Goal: Task Accomplishment & Management: Complete application form

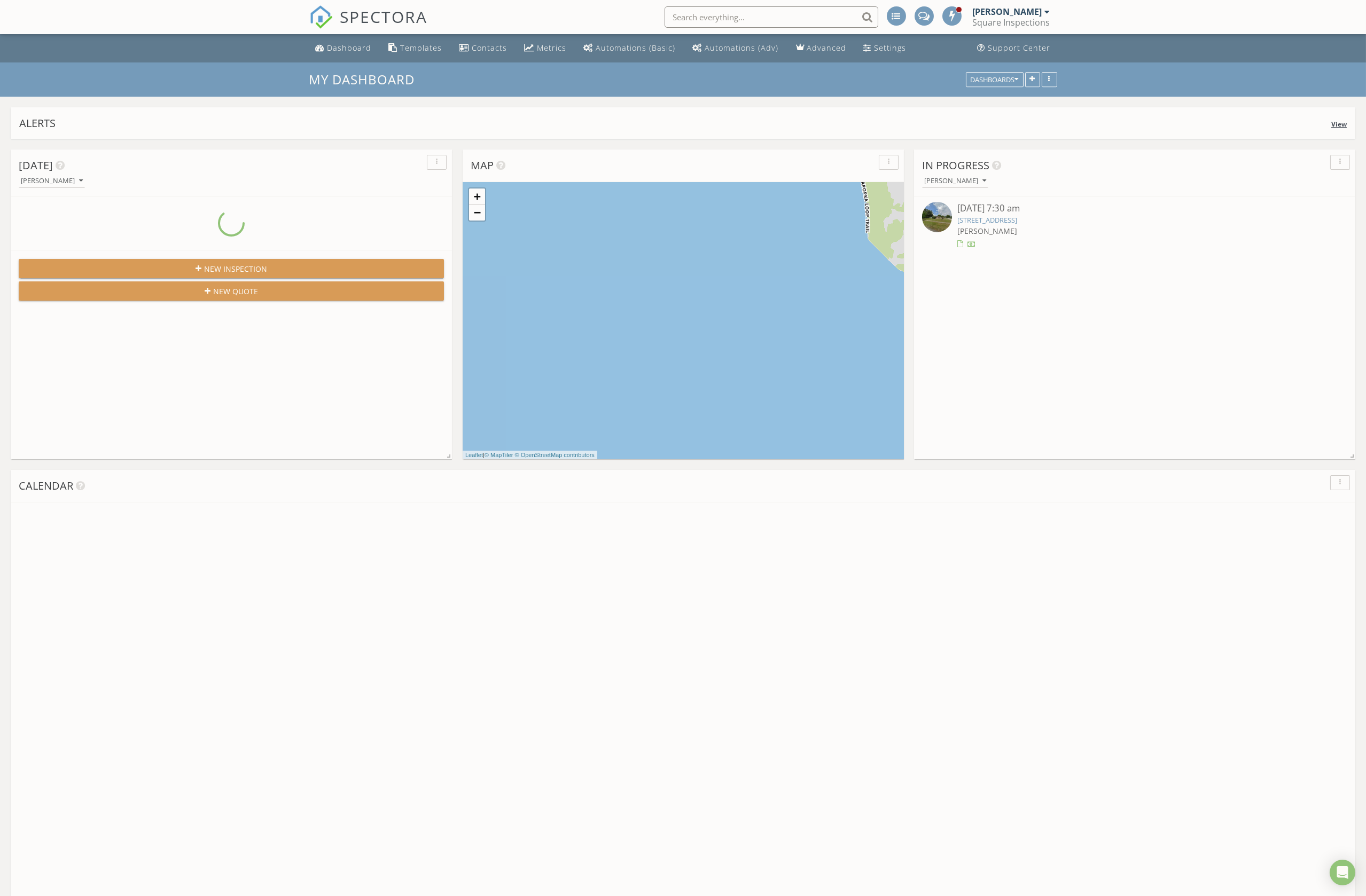
scroll to position [985, 1379]
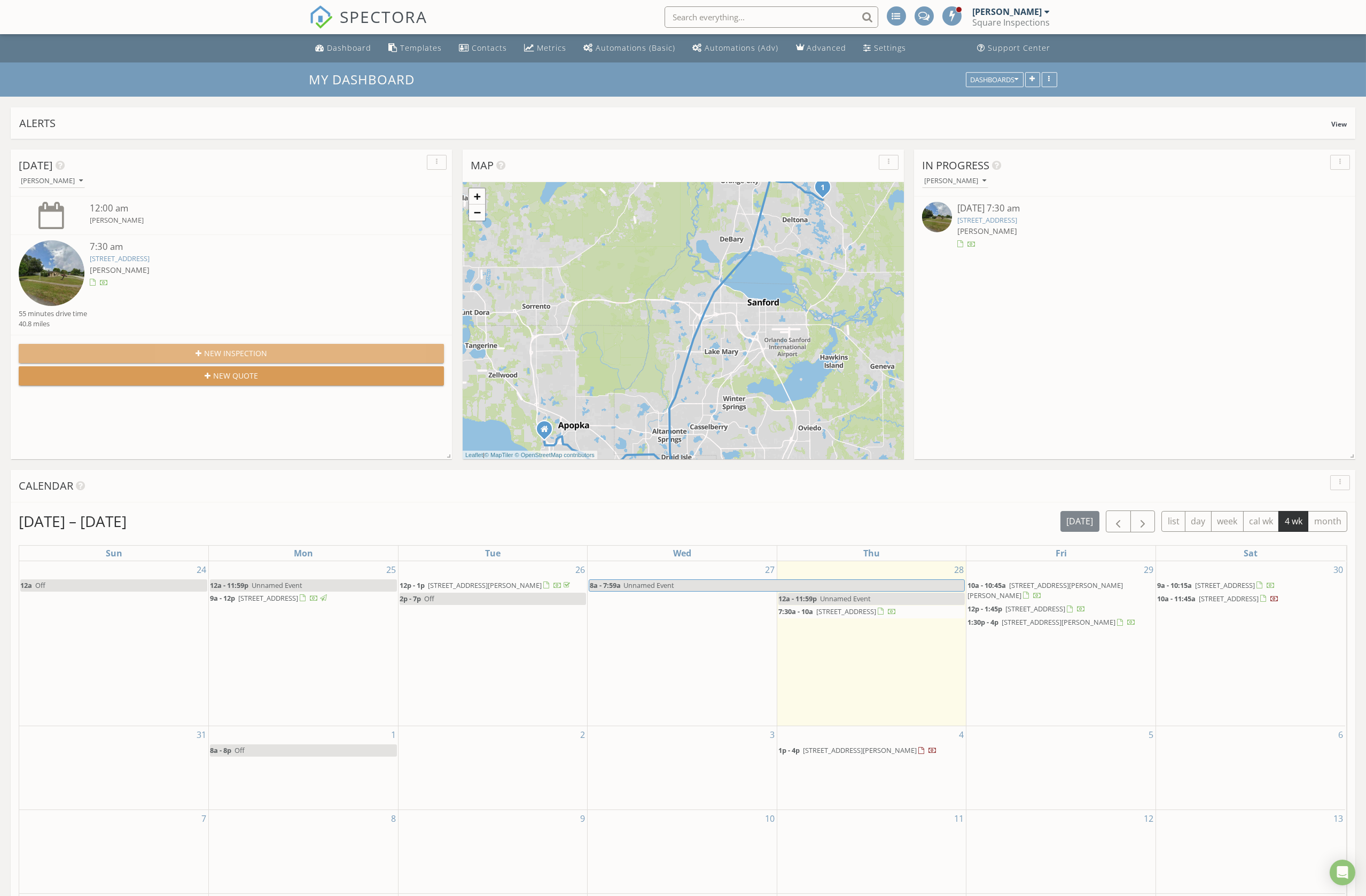
click at [245, 362] on button "New Inspection" at bounding box center [231, 353] width 425 height 20
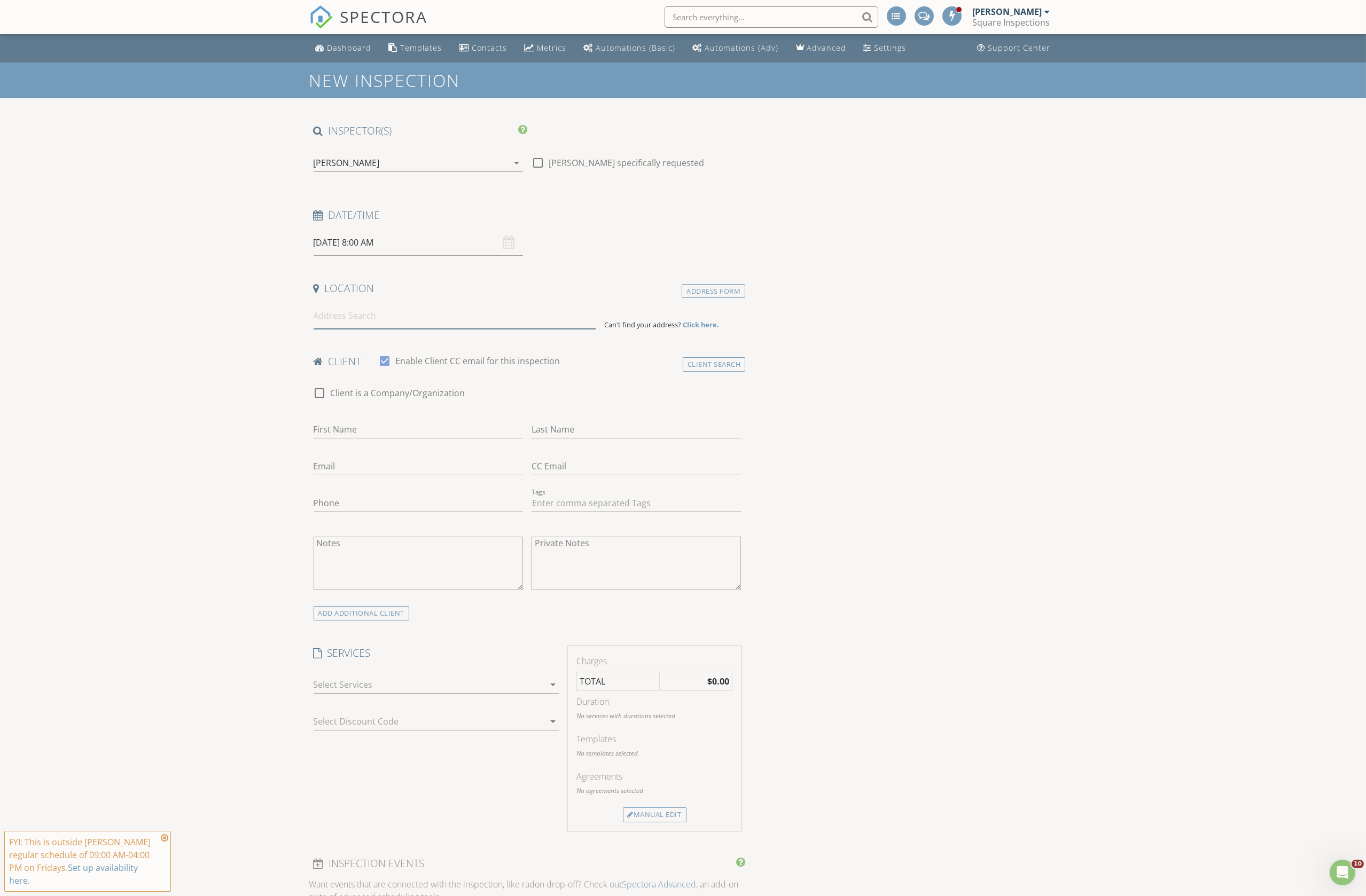
click at [507, 320] on input at bounding box center [455, 315] width 282 height 26
click at [526, 313] on input at bounding box center [455, 315] width 282 height 26
type input "5502 New Independence Parkway, Winter Garden, FL, USA"
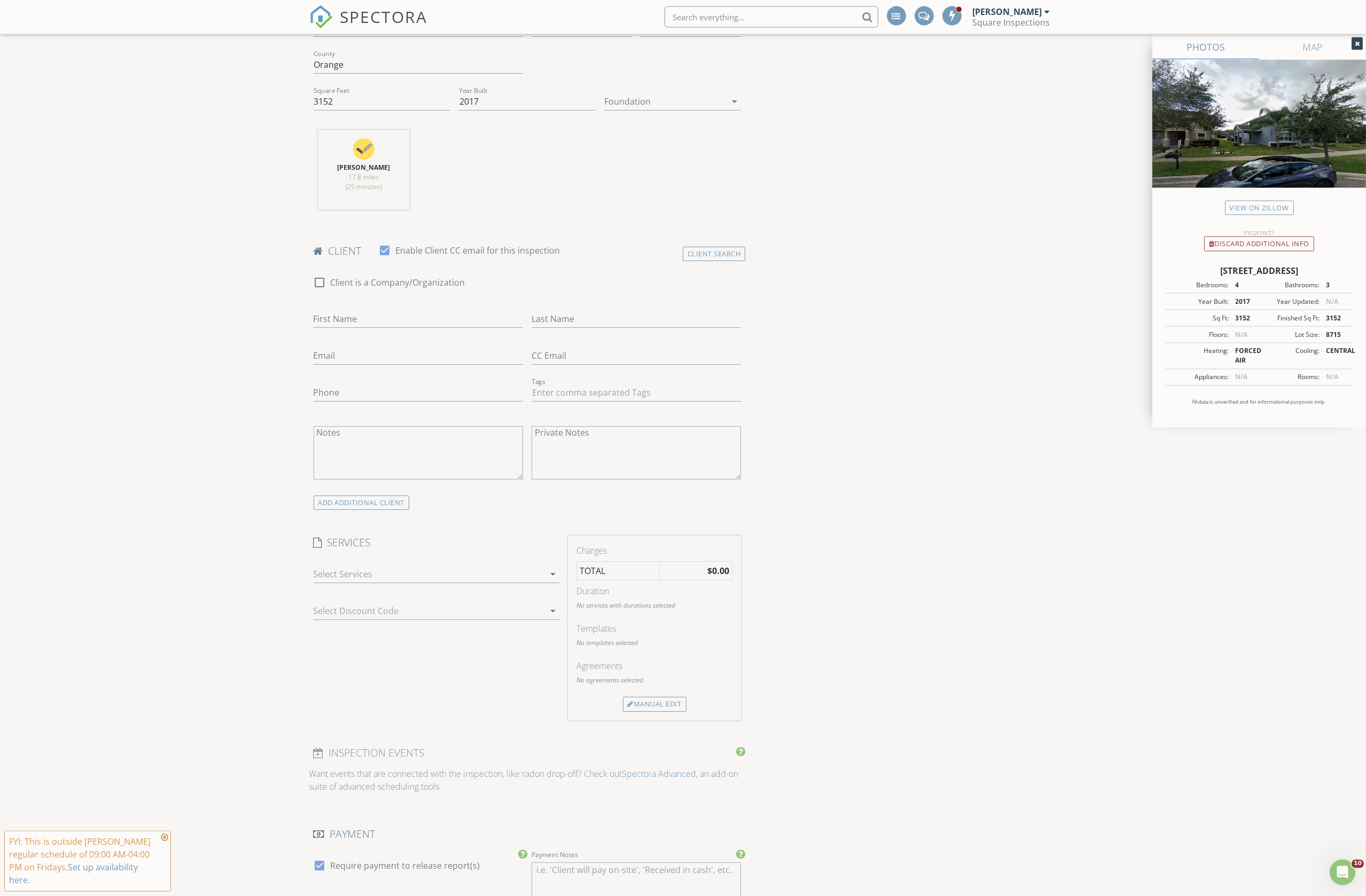
scroll to position [330, 0]
click at [499, 574] on div at bounding box center [429, 572] width 231 height 17
click at [437, 710] on div "Comprehensive Home Inspection" at bounding box center [488, 705] width 104 height 8
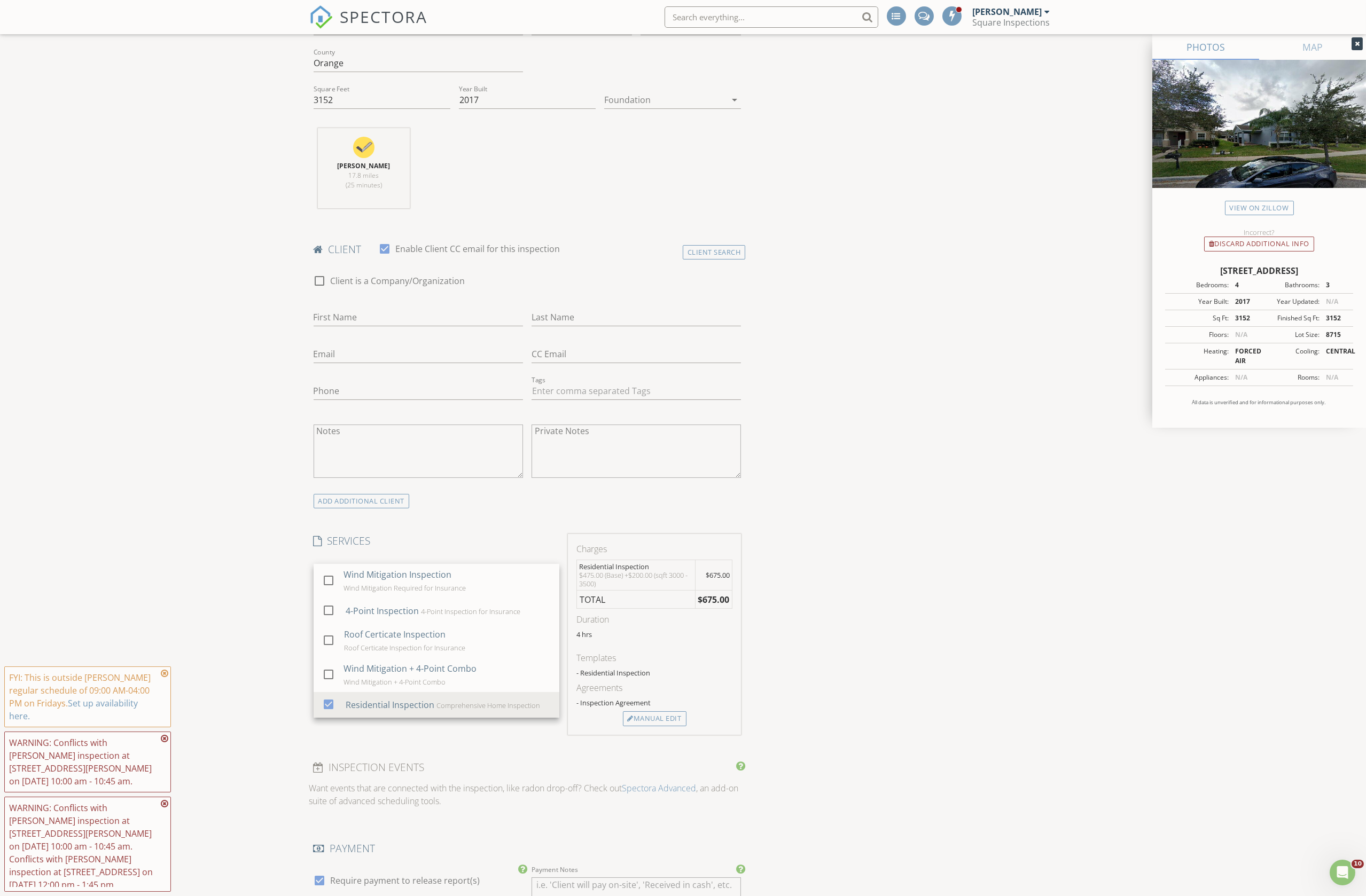
click at [868, 611] on div "INSPECTOR(S) check_box Tiago Oliveira PRIMARY Tiago Oliveira arrow_drop_down ch…" at bounding box center [683, 792] width 748 height 1998
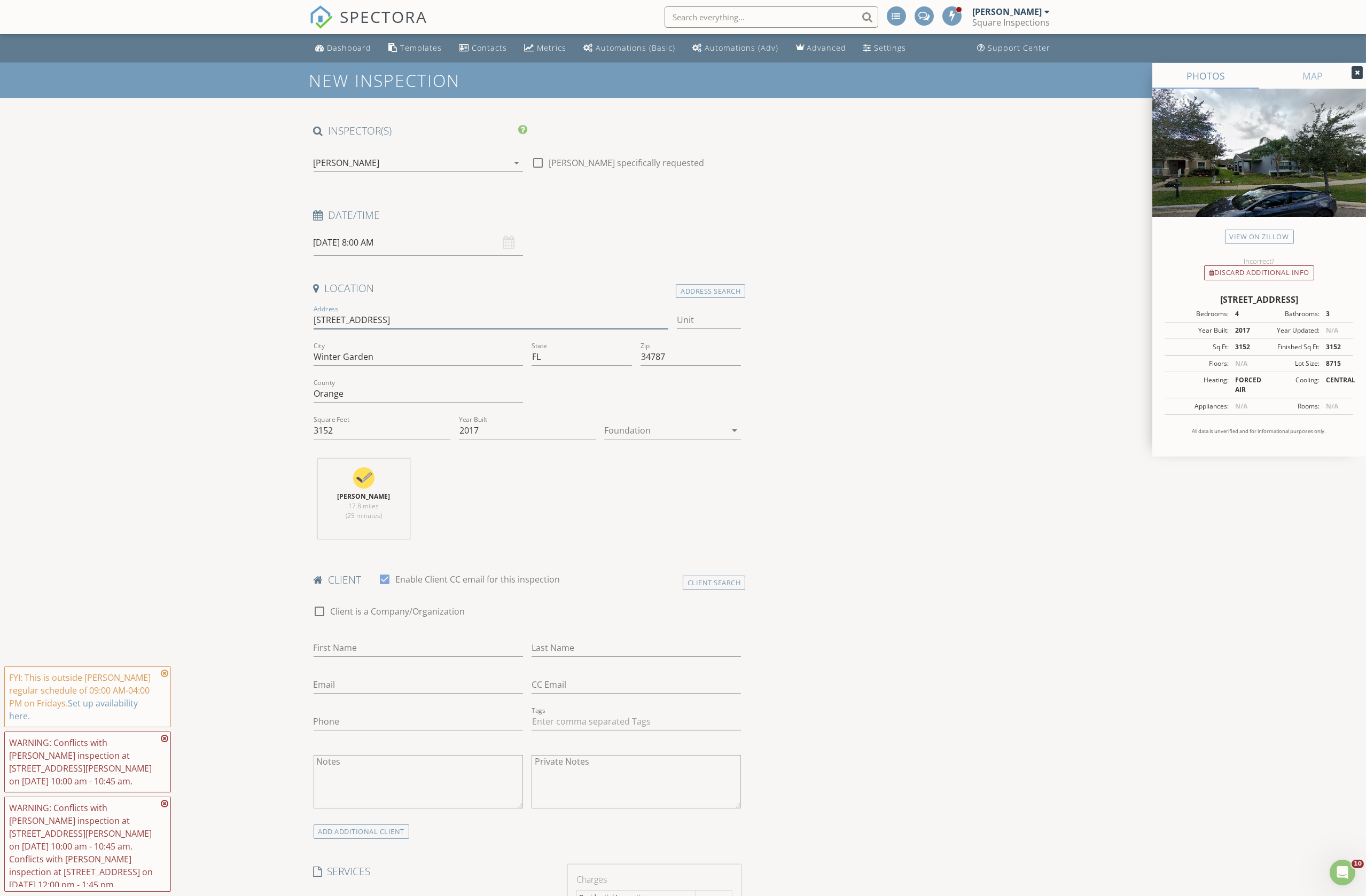
drag, startPoint x: 444, startPoint y: 318, endPoint x: 316, endPoint y: 319, distance: 128.0
click at [316, 319] on input "[STREET_ADDRESS]" at bounding box center [491, 320] width 355 height 18
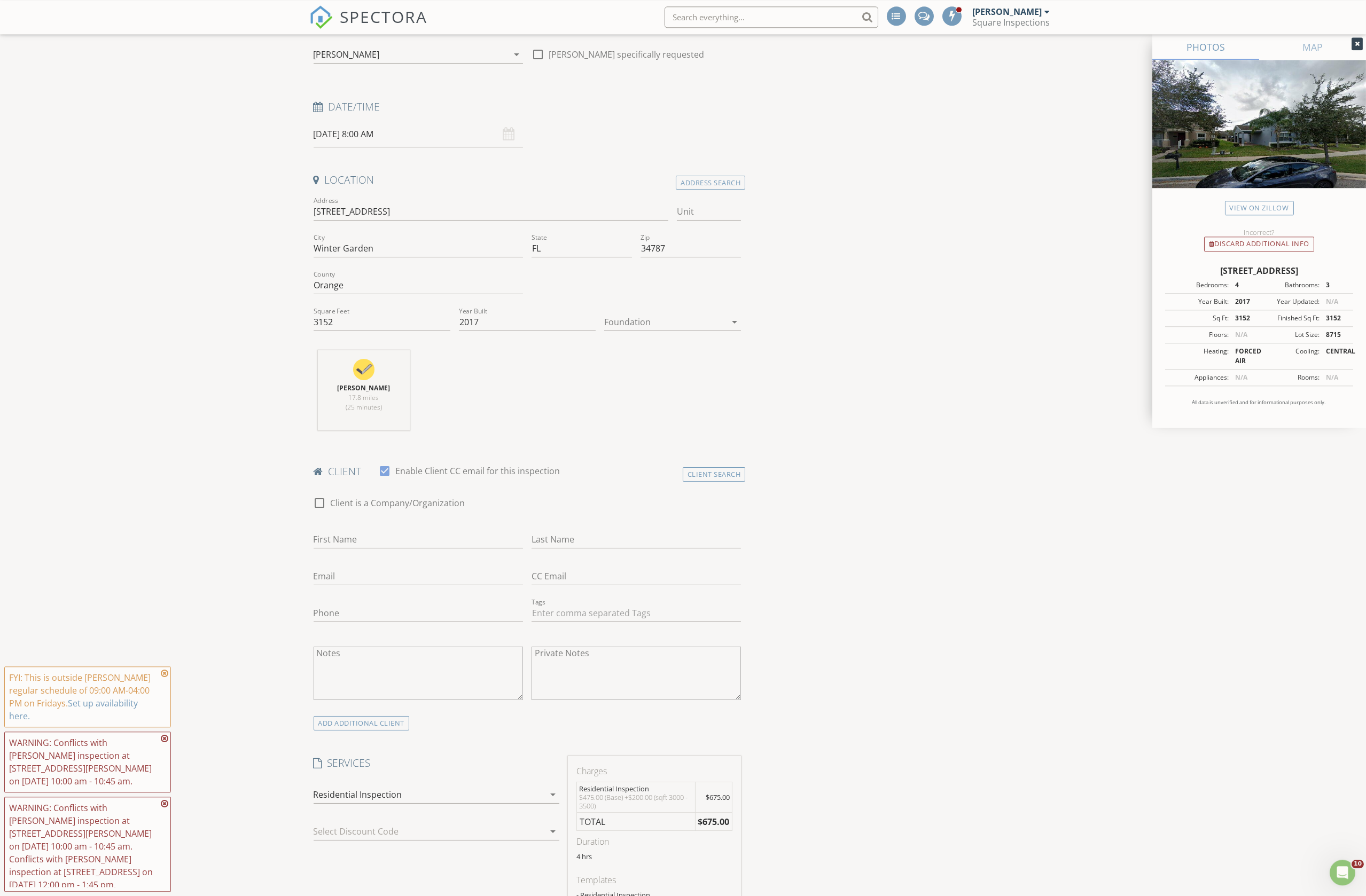
scroll to position [110, 0]
click at [372, 537] on input "First Name" at bounding box center [419, 538] width 210 height 18
type input "[PERSON_NAME]"
type input "[PERSON_NAME] [PERSON_NAME]"
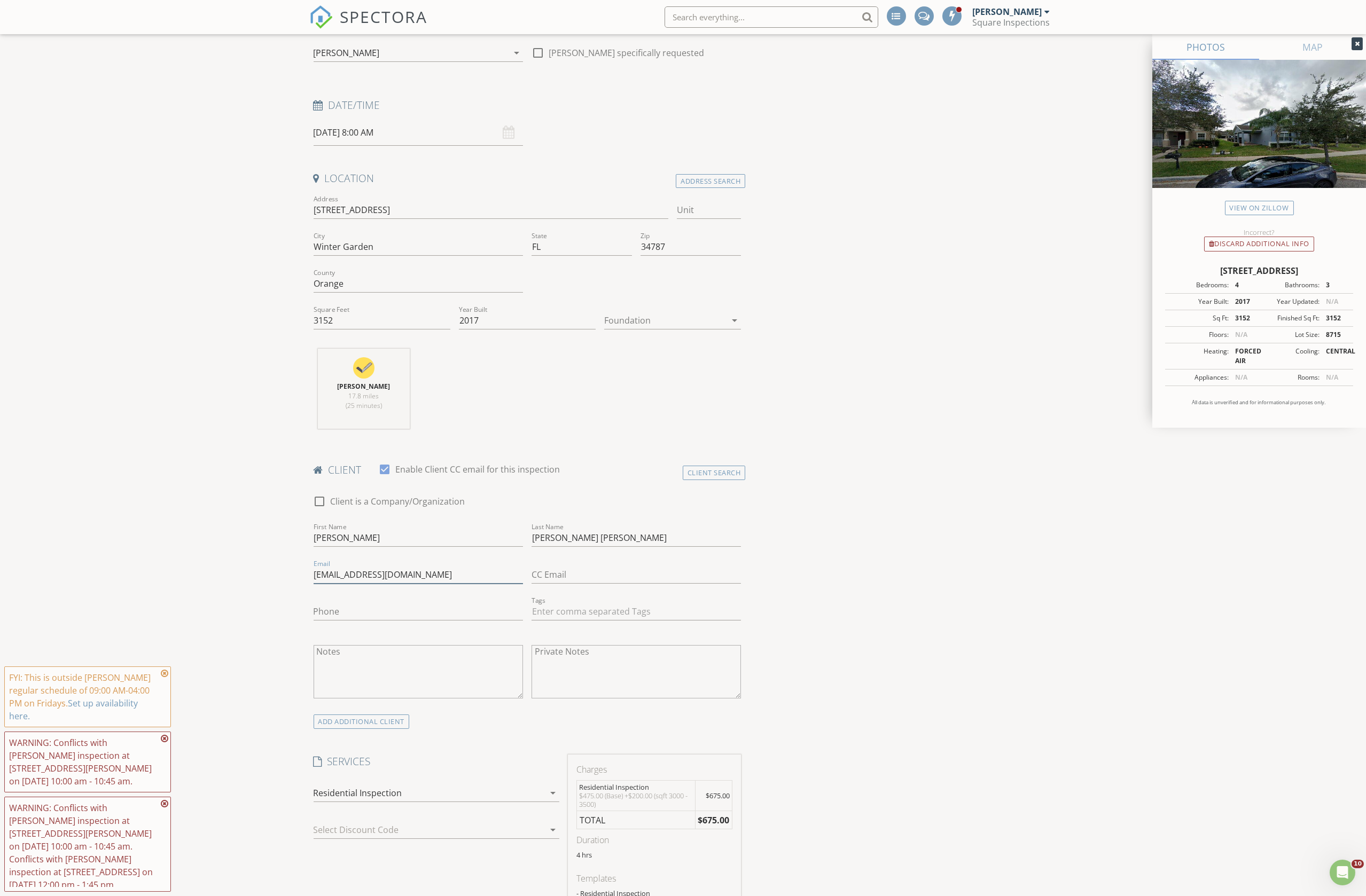
type input "Lauralopezroca@gmail.com"
click at [405, 609] on input "Phone" at bounding box center [419, 612] width 210 height 18
type input "[PHONE_NUMBER]"
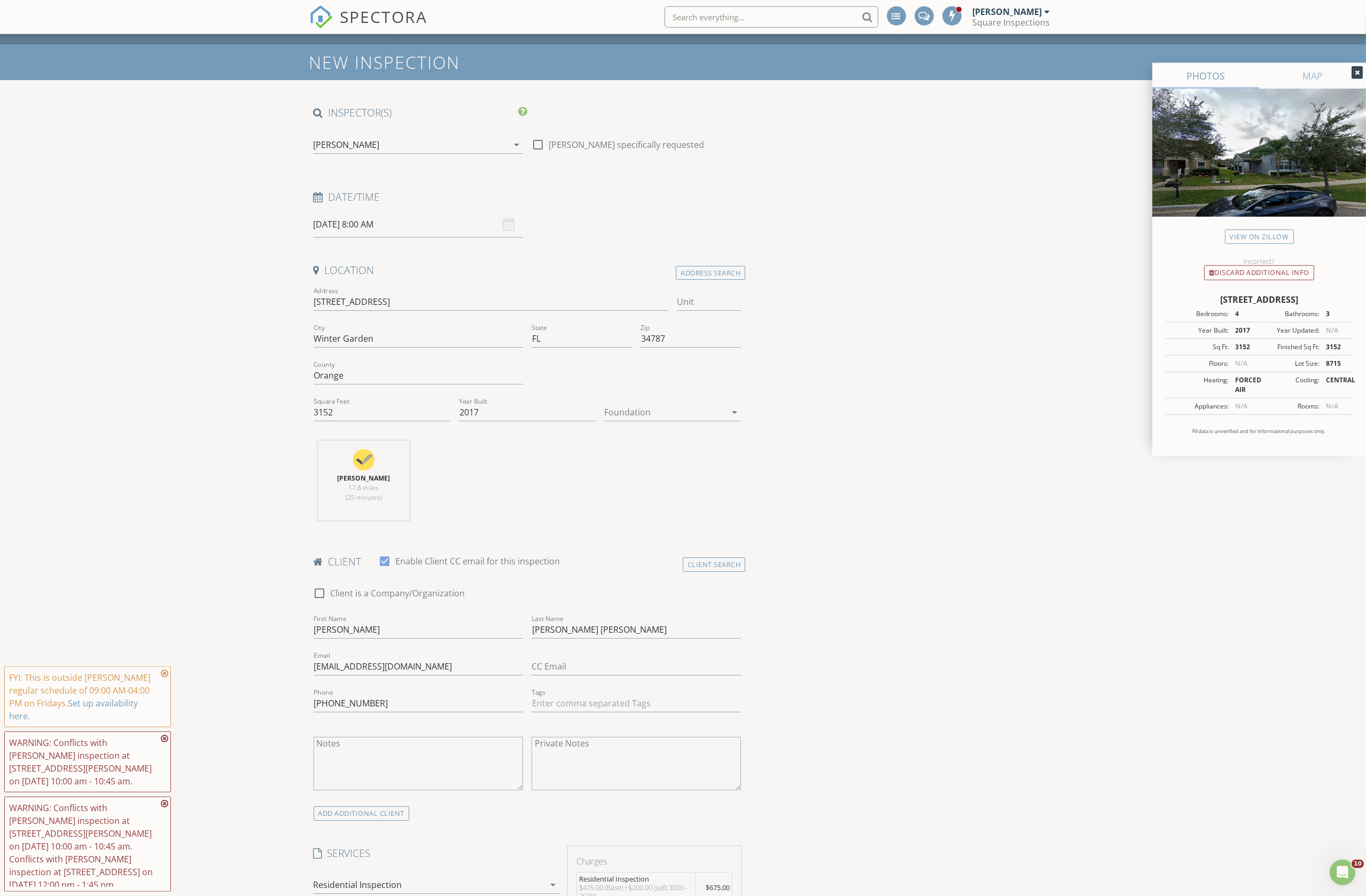
scroll to position [0, 0]
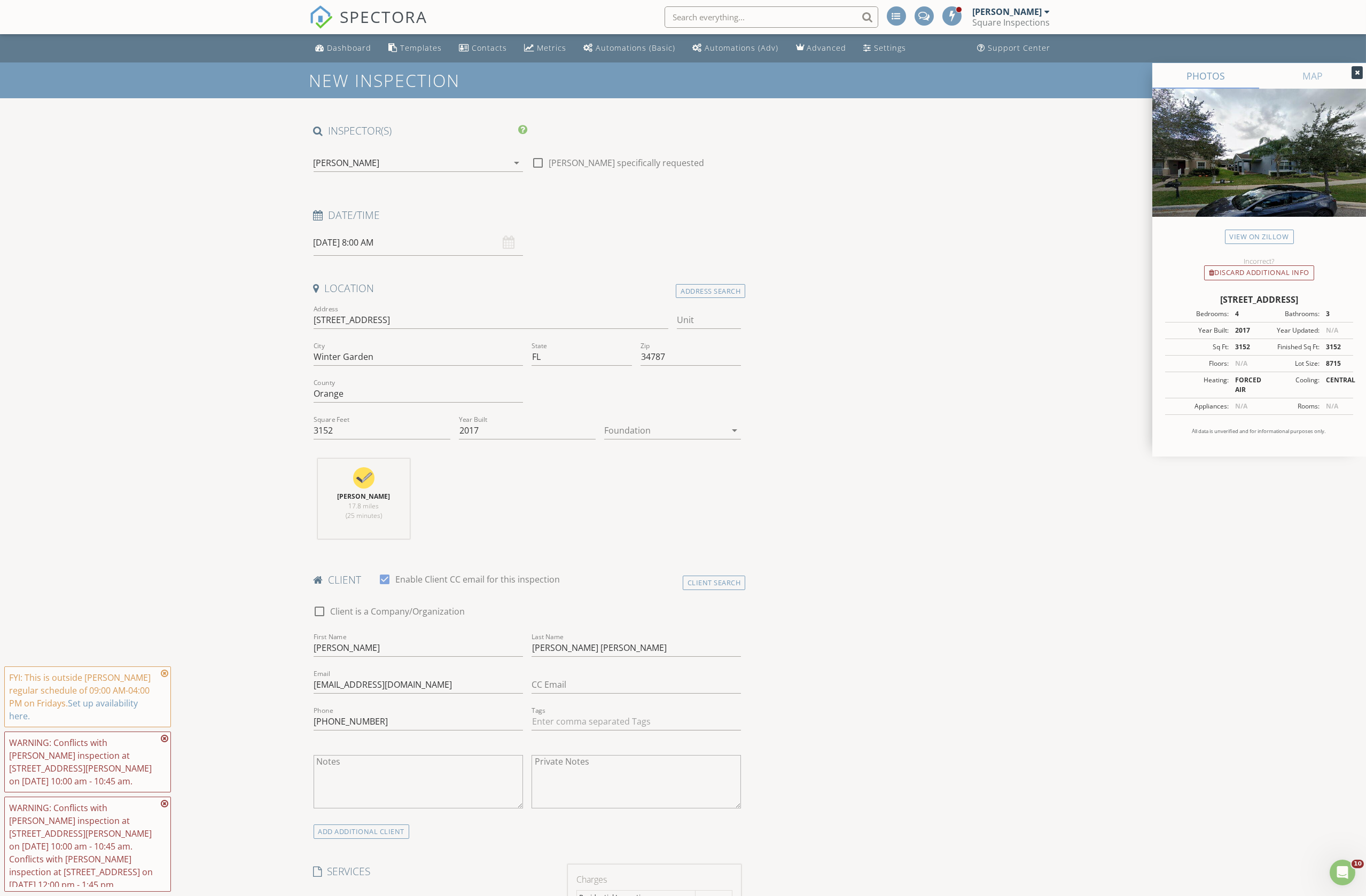
click at [471, 251] on input "08/29/2025 8:00 AM" at bounding box center [419, 242] width 210 height 26
type input "08/28/2025 8:00 AM"
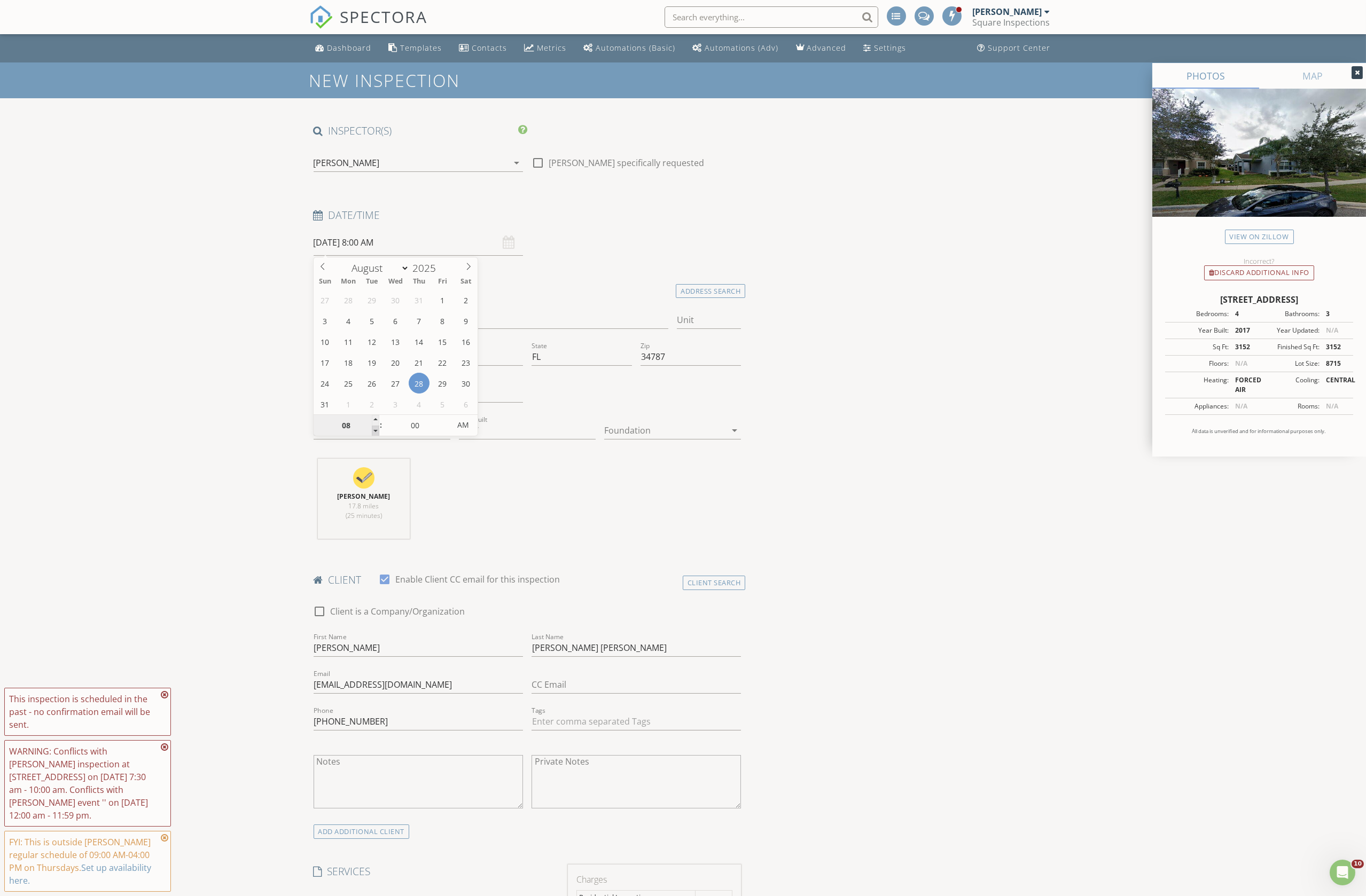
type input "07"
type input "08/28/2025 7:00 AM"
click at [375, 431] on span at bounding box center [375, 431] width 7 height 11
type input "06"
type input "08/28/2025 6:00 AM"
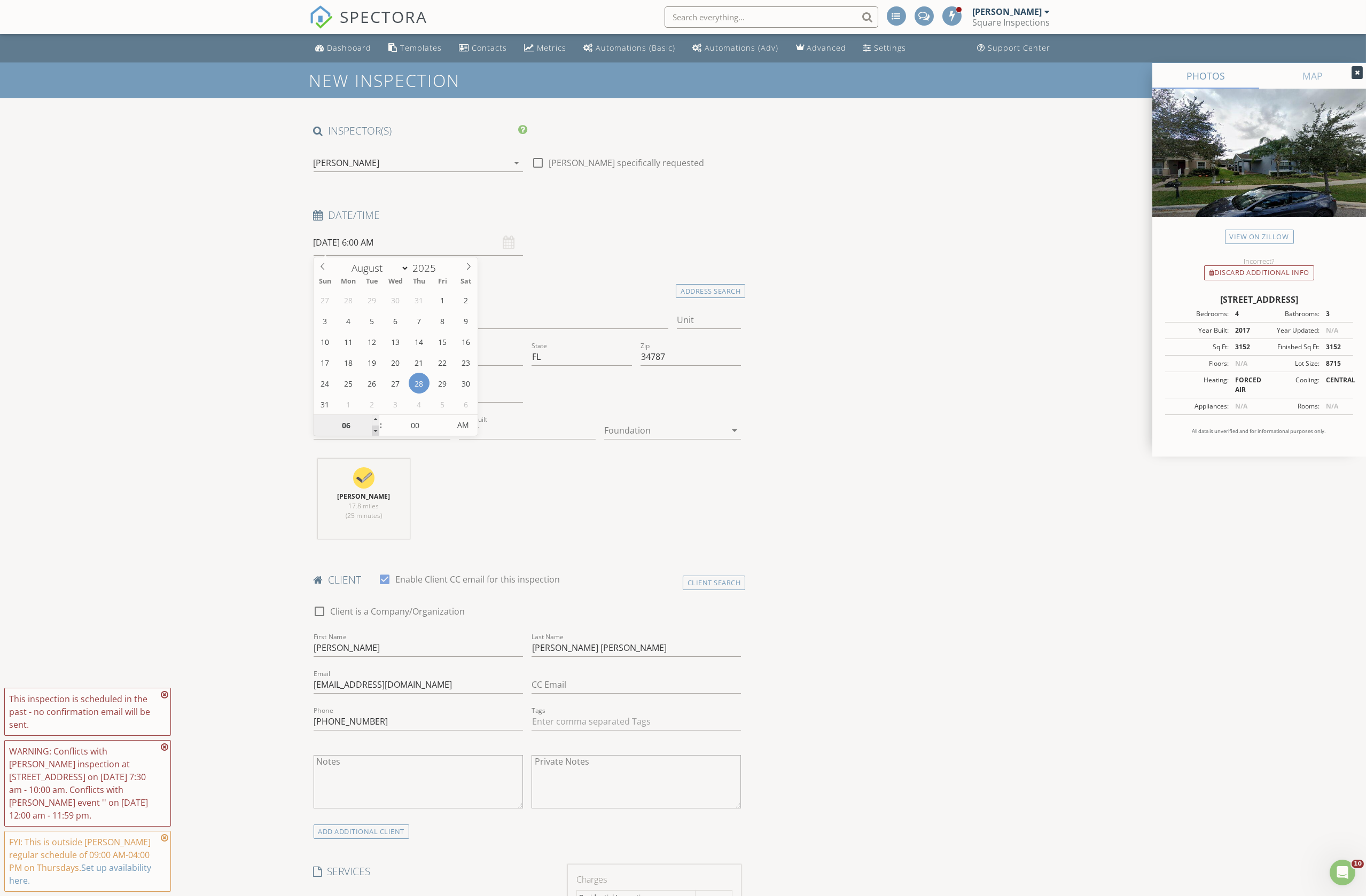
click at [375, 431] on span at bounding box center [375, 431] width 7 height 11
type input "05"
type input "08/28/2025 5:00 AM"
click at [375, 431] on span at bounding box center [375, 431] width 7 height 11
type input "06"
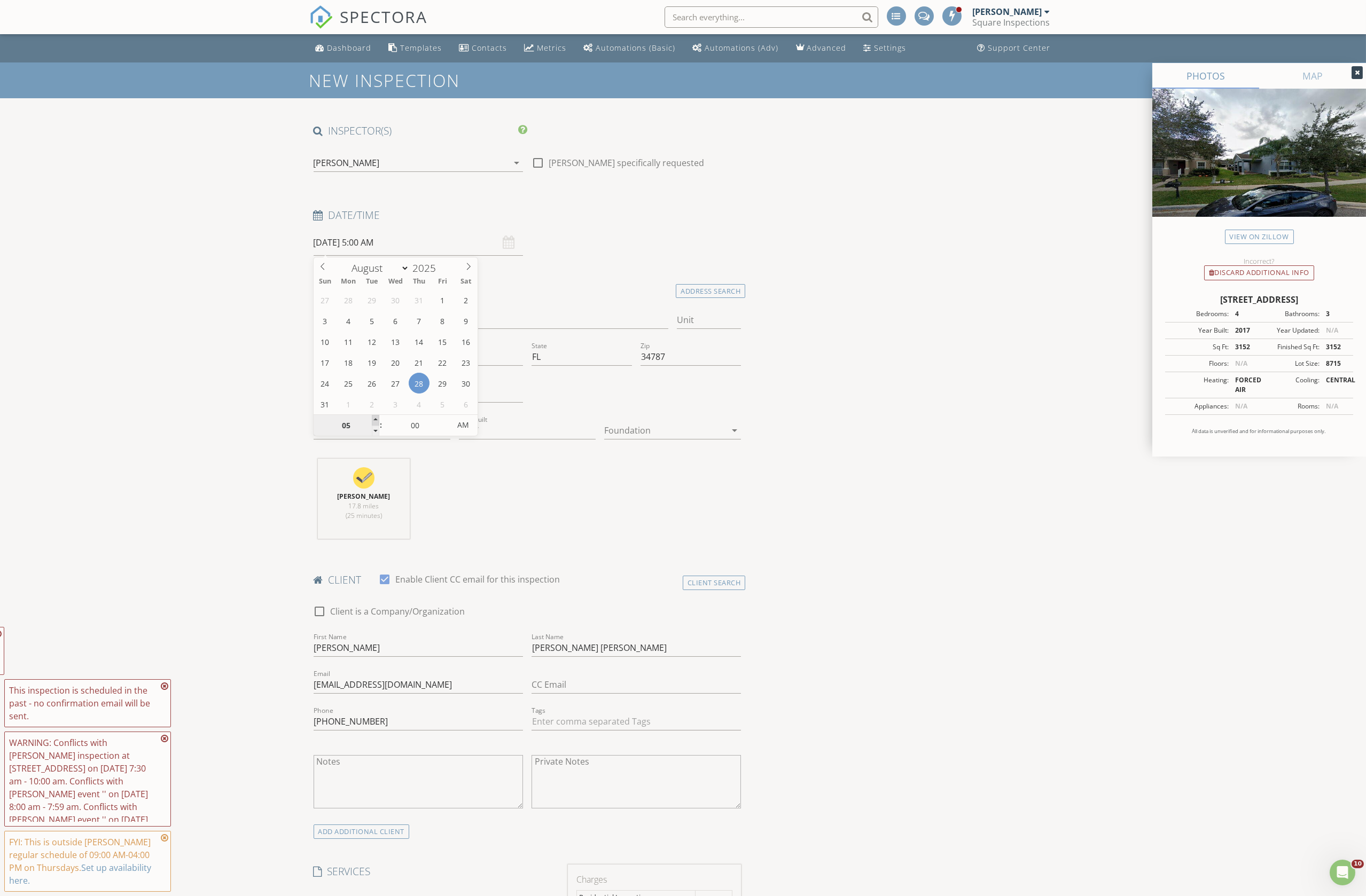
type input "08/28/2025 6:00 AM"
click at [375, 420] on span at bounding box center [375, 420] width 7 height 11
type input "07"
type input "08/28/2025 7:00 AM"
click at [375, 420] on span at bounding box center [375, 420] width 7 height 11
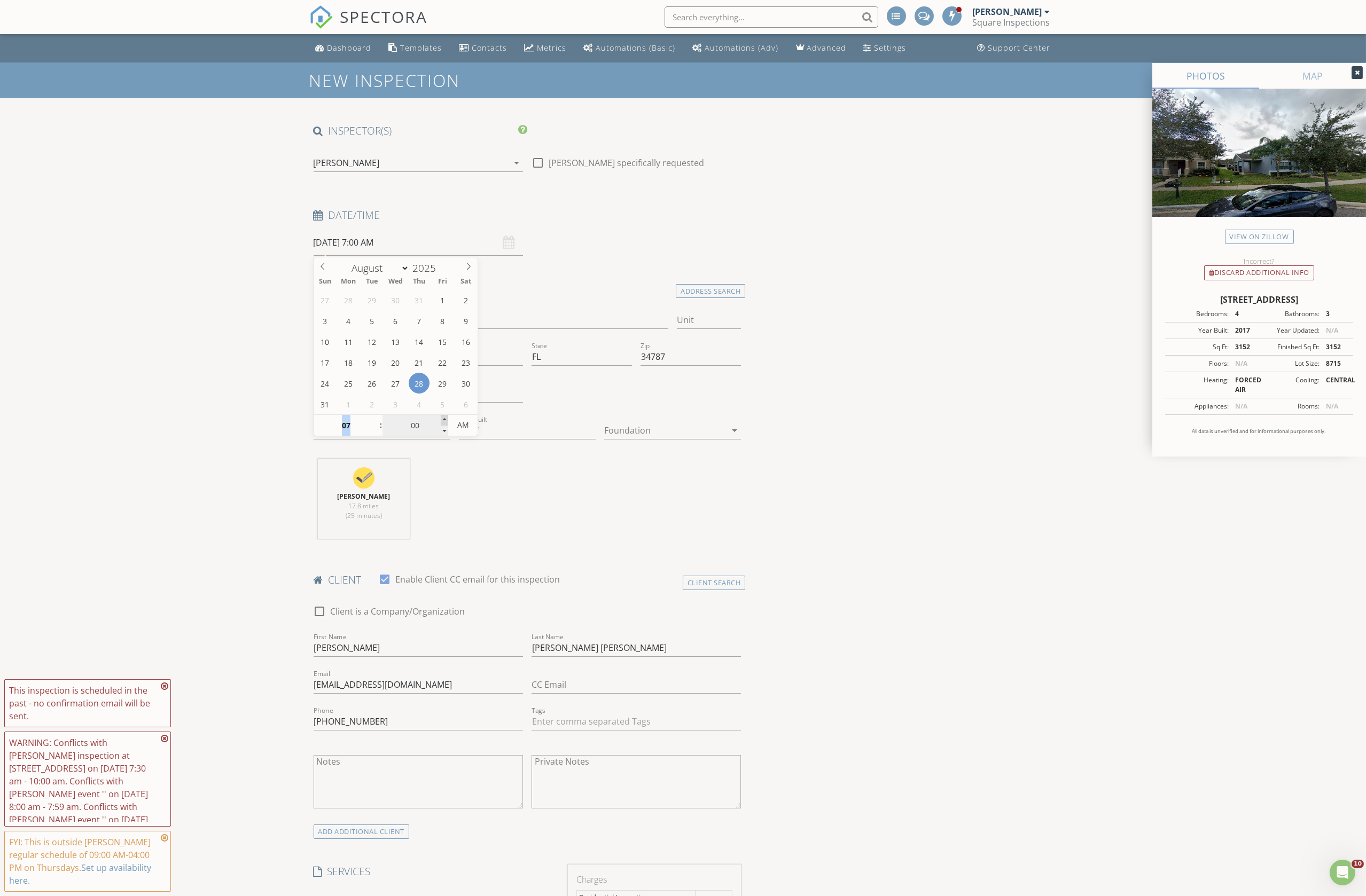
type input "05"
type input "08/28/2025 7:05 AM"
click at [444, 417] on span at bounding box center [444, 420] width 7 height 11
type input "10"
type input "08/28/2025 7:10 AM"
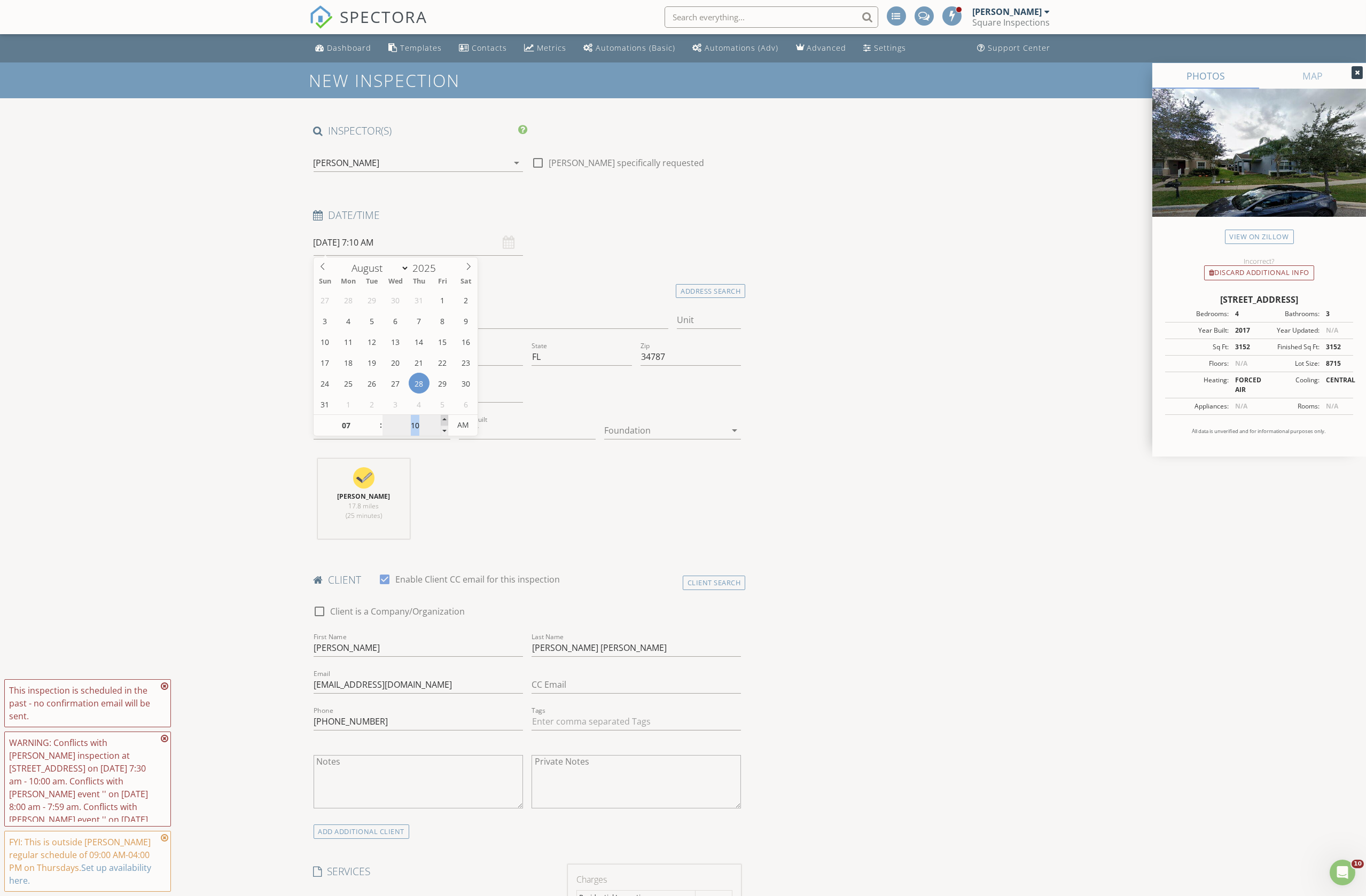
click at [444, 417] on span at bounding box center [444, 420] width 7 height 11
type input "15"
type input "08/28/2025 7:15 AM"
click at [444, 417] on span at bounding box center [444, 420] width 7 height 11
type input "20"
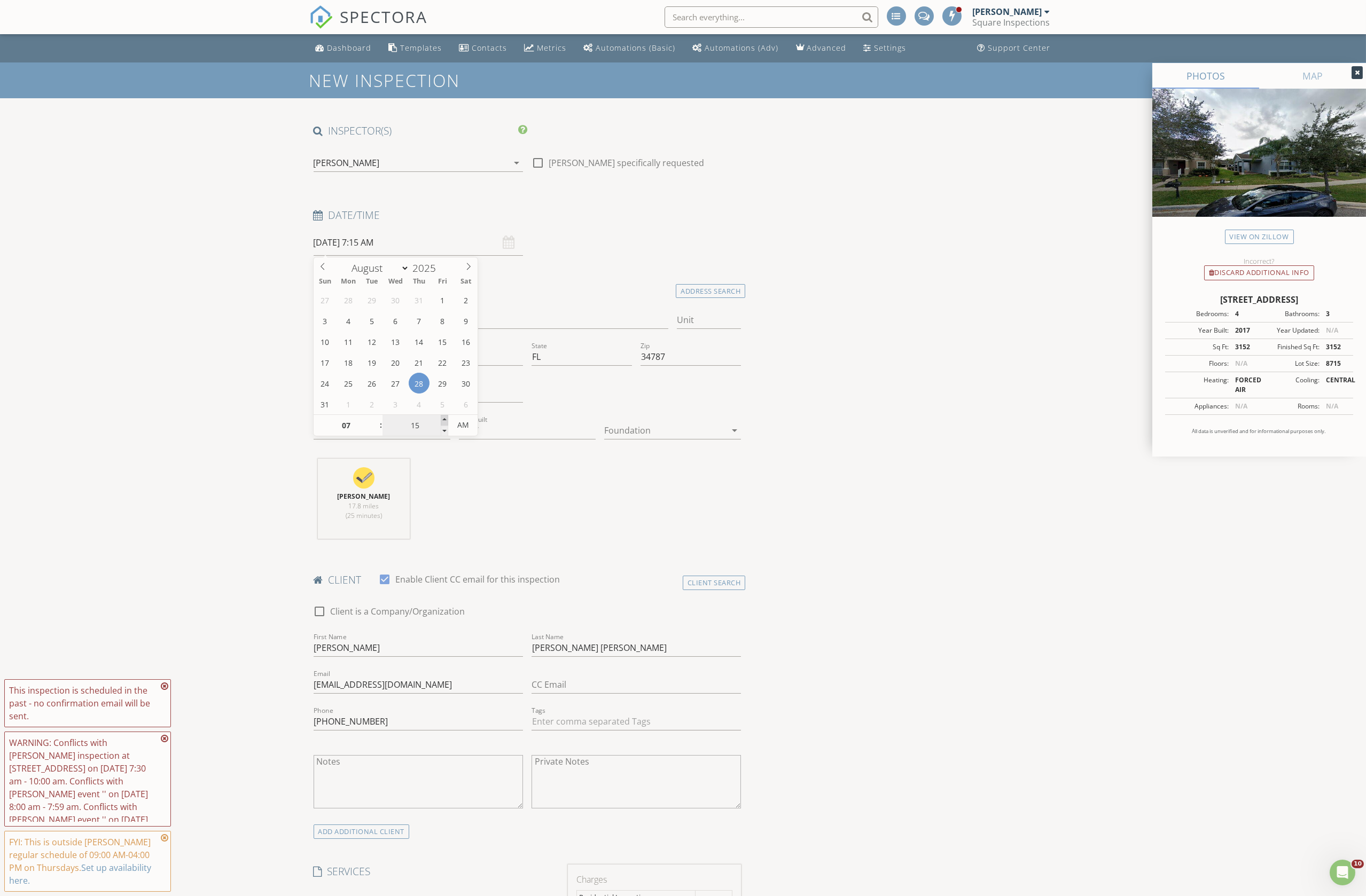
type input "08/28/2025 7:20 AM"
click at [444, 417] on span at bounding box center [444, 420] width 7 height 11
type input "25"
type input "08/28/2025 7:25 AM"
click at [444, 417] on span at bounding box center [444, 420] width 7 height 11
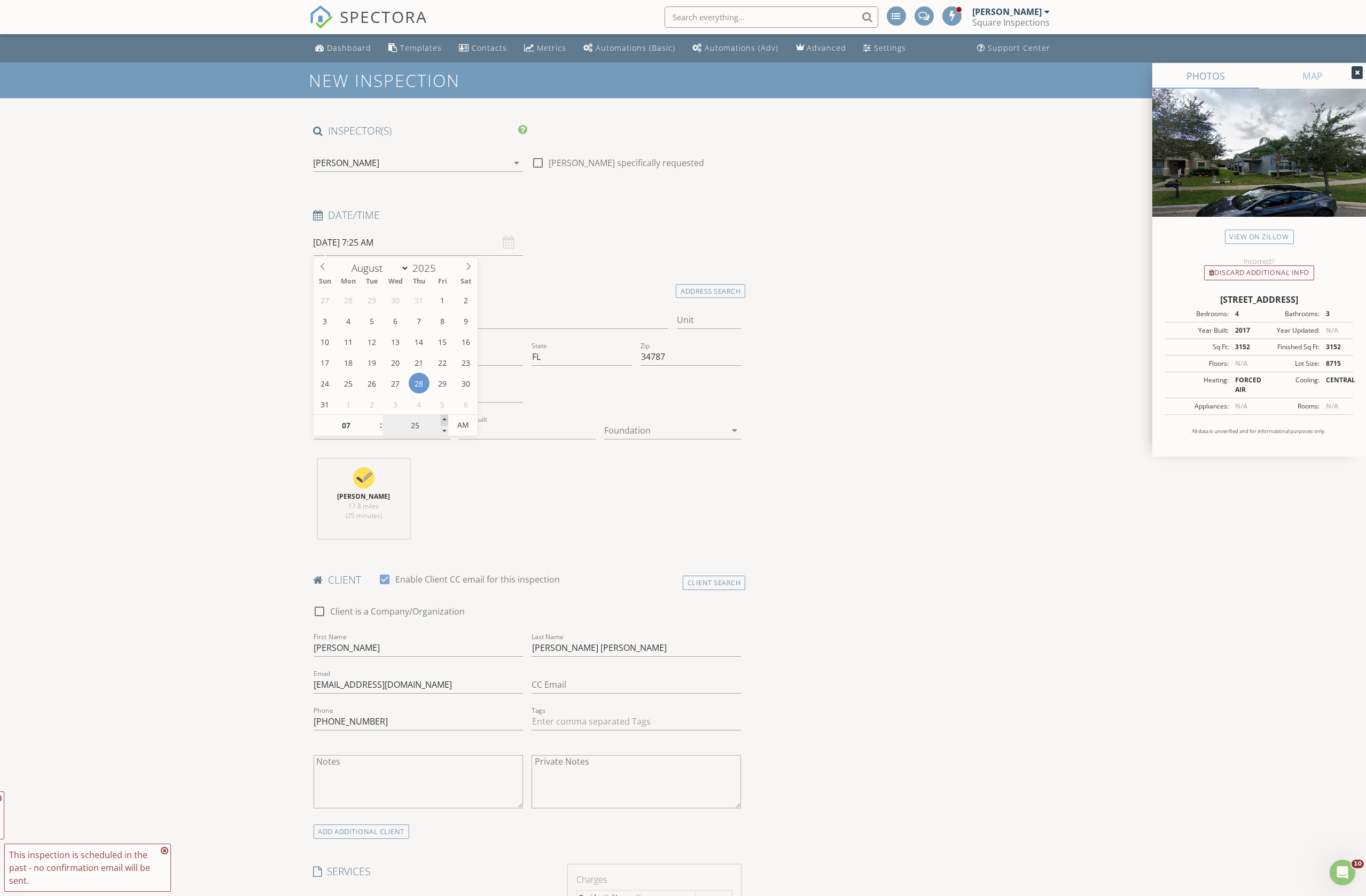
type input "30"
type input "[DATE] 7:30 AM"
click at [444, 417] on span at bounding box center [444, 420] width 7 height 11
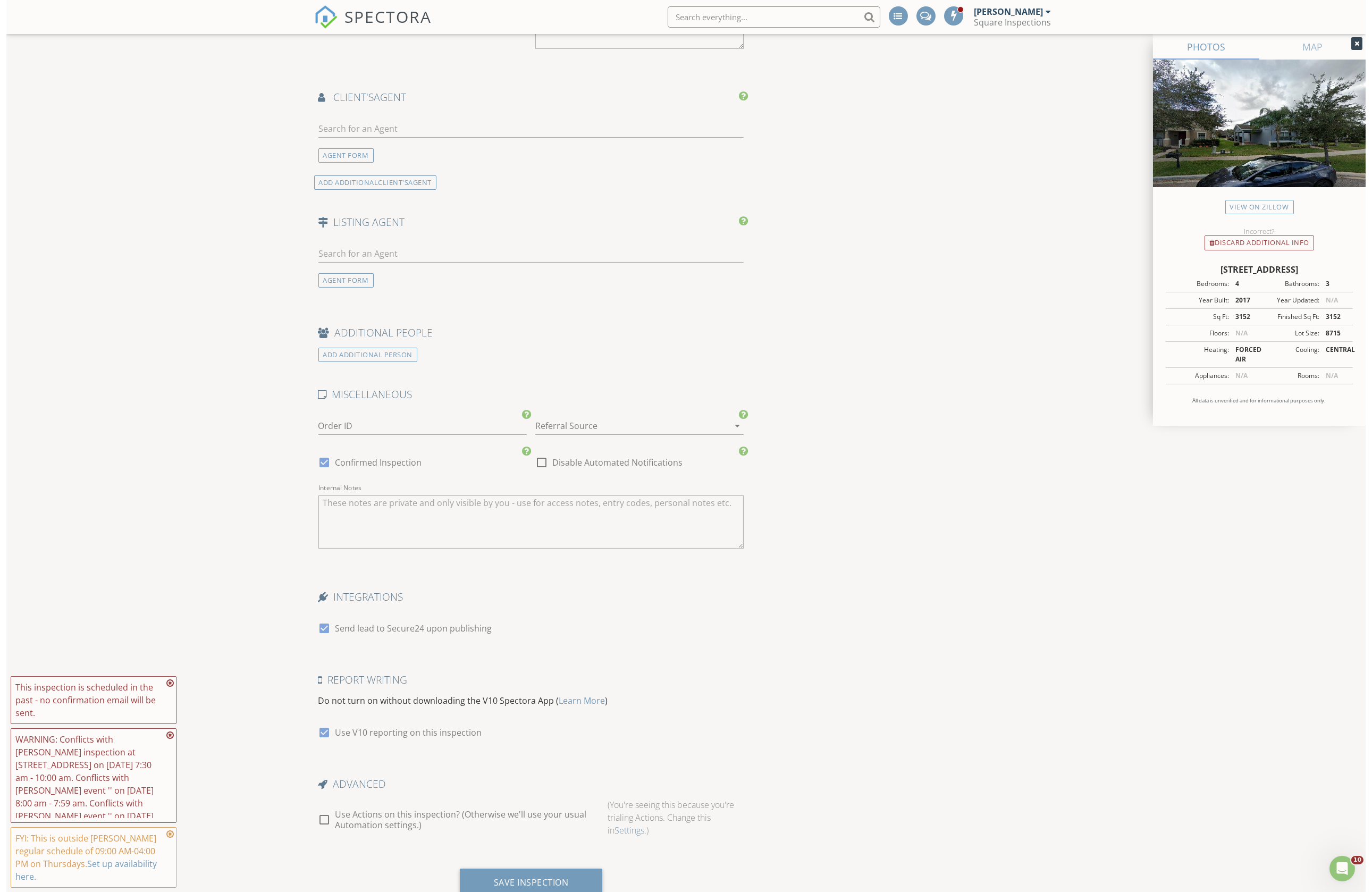
scroll to position [1251, 0]
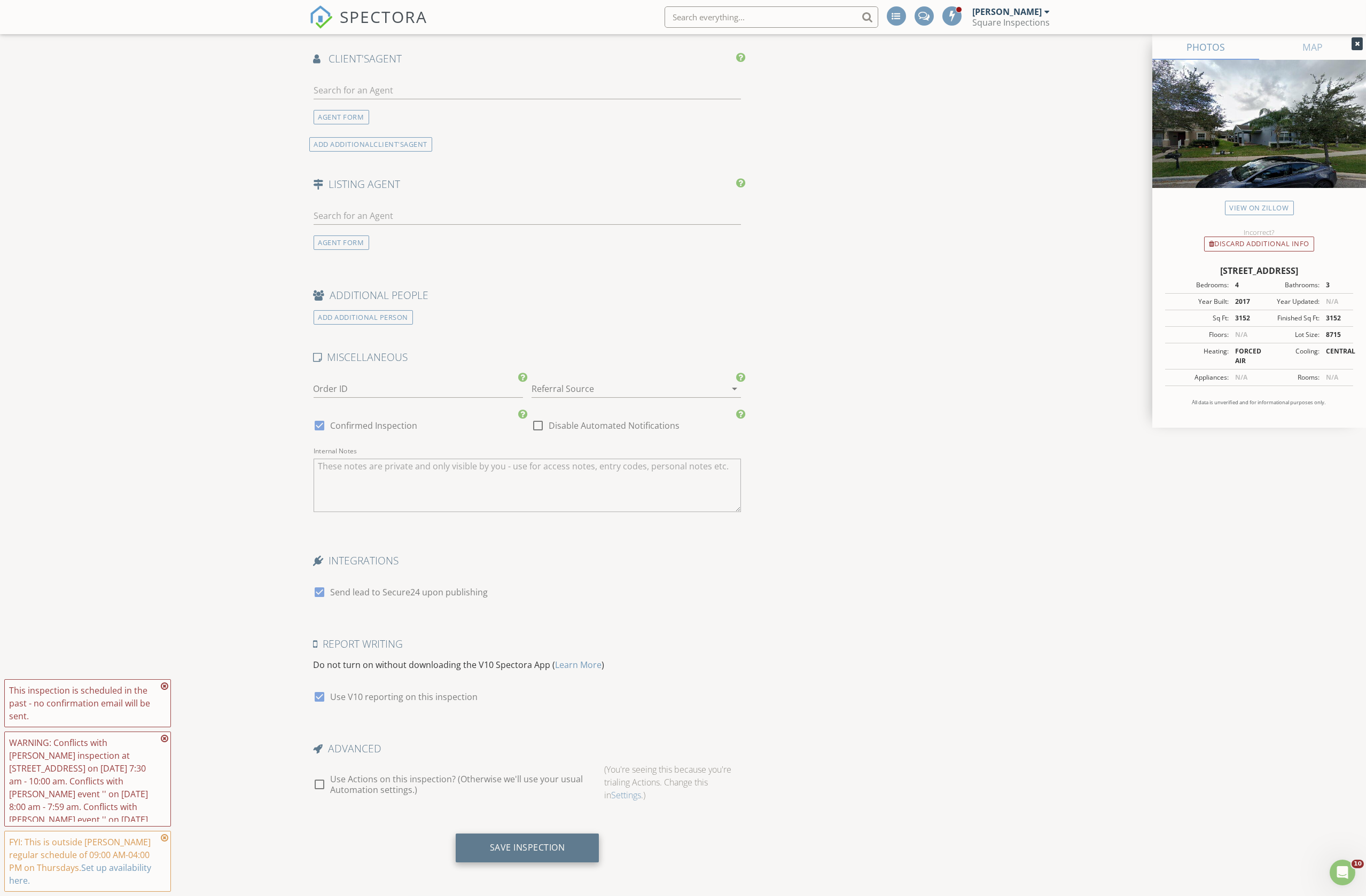
click at [541, 846] on div "Save Inspection" at bounding box center [527, 847] width 75 height 11
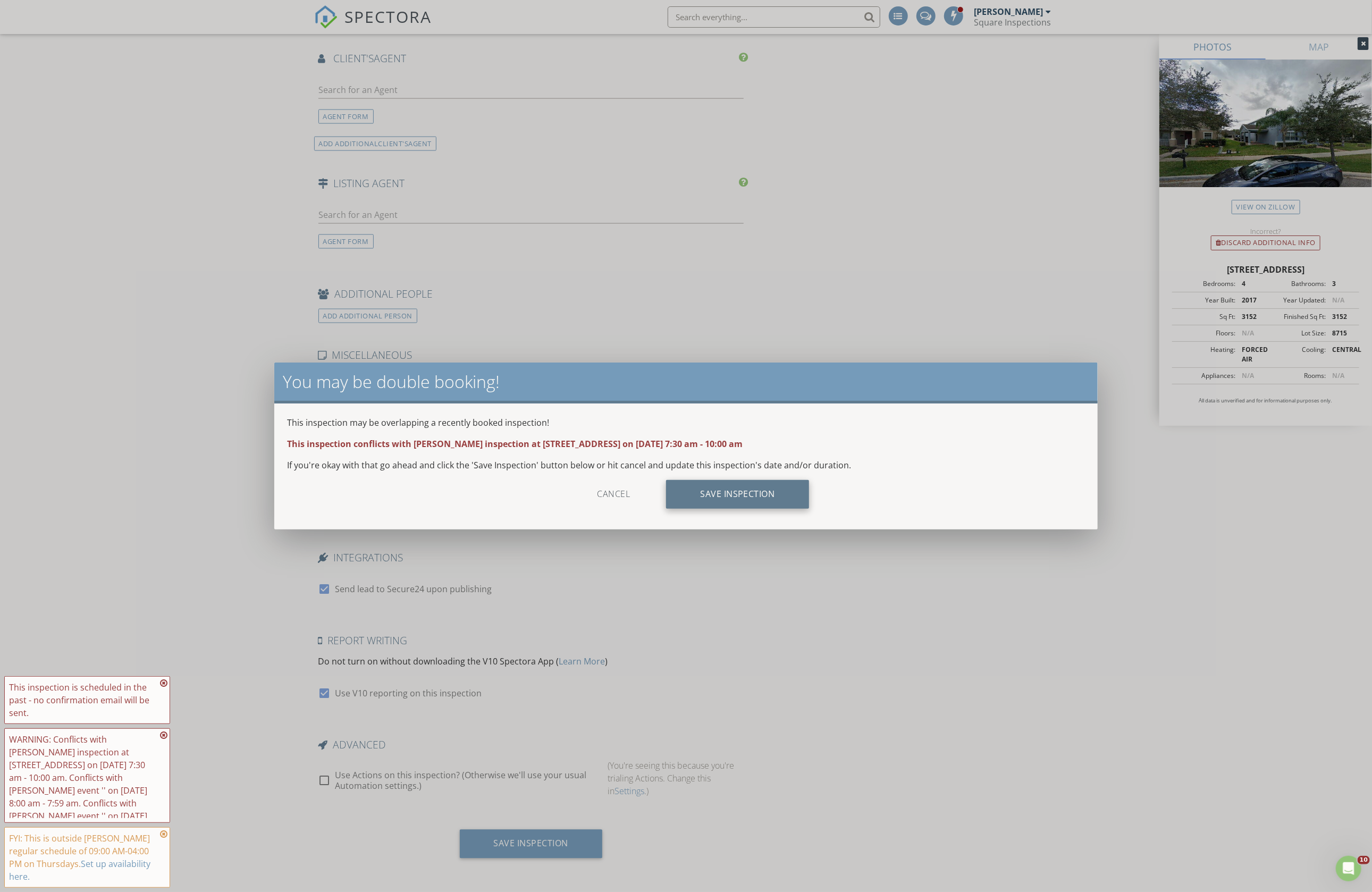
click at [736, 495] on div "Save Inspection" at bounding box center [738, 494] width 143 height 29
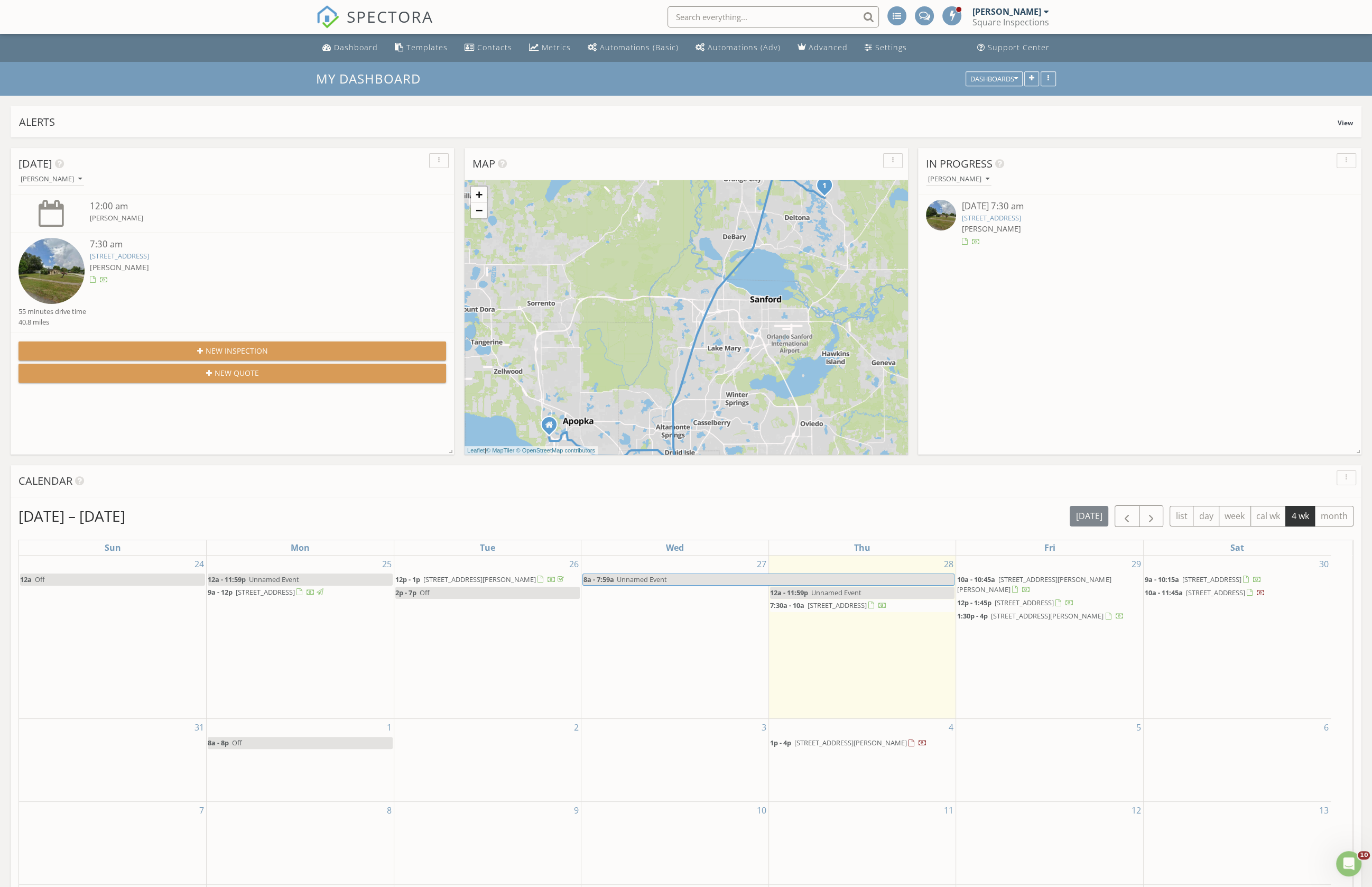
scroll to position [975, 1385]
